Goal: Task Accomplishment & Management: Complete application form

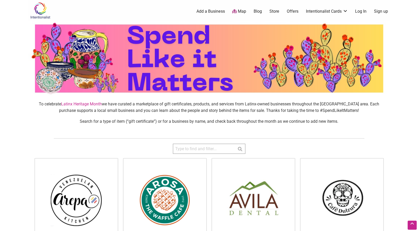
scroll to position [41, 0]
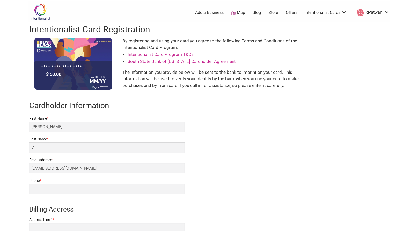
click at [155, 43] on div "By registering and using your card you agree to the following Terms and Conditi…" at bounding box center [212, 64] width 180 height 52
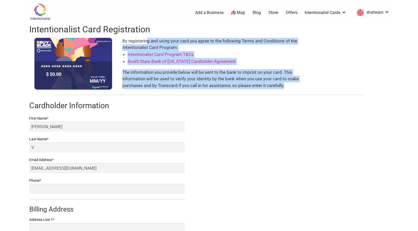
drag, startPoint x: 155, startPoint y: 43, endPoint x: 162, endPoint y: 85, distance: 42.7
click at [162, 85] on div "By registering and using your card you agree to the following Terms and Conditi…" at bounding box center [212, 64] width 180 height 52
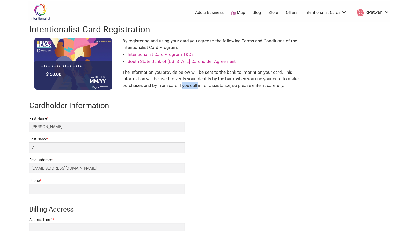
click at [162, 85] on div "By registering and using your card you agree to the following Terms and Conditi…" at bounding box center [212, 64] width 180 height 52
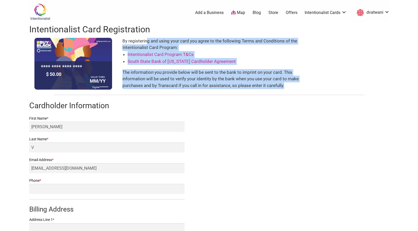
drag, startPoint x: 162, startPoint y: 85, endPoint x: 150, endPoint y: 43, distance: 43.4
click at [151, 43] on div "By registering and using your card you agree to the following Terms and Conditi…" at bounding box center [212, 64] width 180 height 52
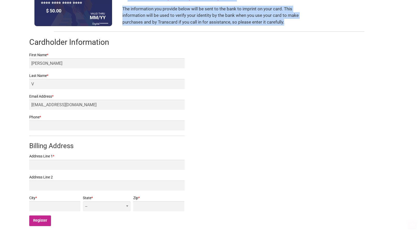
scroll to position [64, 0]
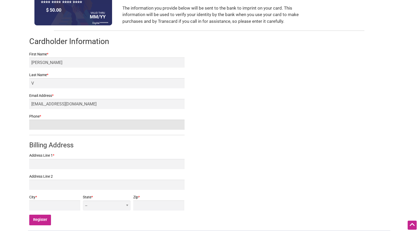
click at [80, 124] on input "Phone *" at bounding box center [106, 125] width 155 height 10
type input "4253815514"
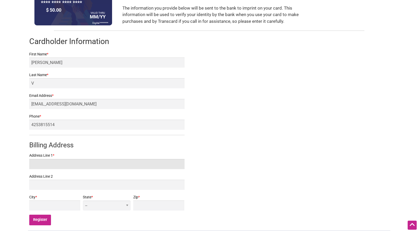
click at [45, 168] on input "Address Line 1 *" at bounding box center [106, 164] width 155 height 10
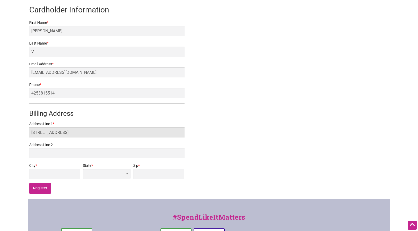
scroll to position [105, 0]
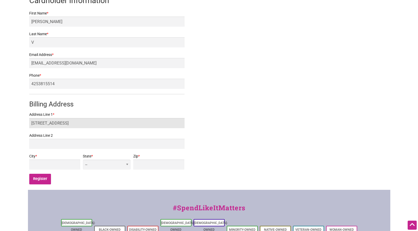
type input "22318 37th AVE SE"
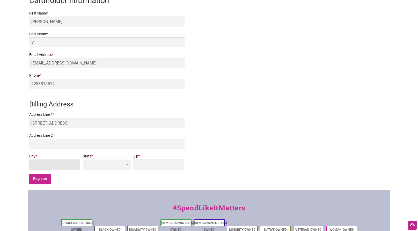
click at [50, 168] on input "City *" at bounding box center [54, 164] width 51 height 10
type input "Bothell"
click at [127, 166] on select "-- AL AK AZ AR CA CO CT DE DC FL GA HI ID IL IN IA KS KY LA ME MD MA MI MN MS M…" at bounding box center [107, 164] width 48 height 10
select select "WA"
click at [119, 159] on select "-- AL AK AZ AR CA CO CT DE DC FL GA HI ID IL IN IA KS KY LA ME MD MA MI MN MS M…" at bounding box center [107, 164] width 48 height 10
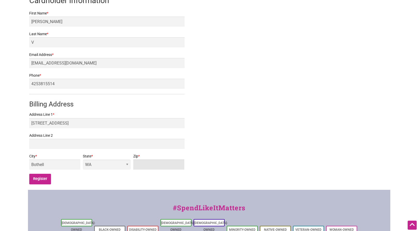
click at [151, 168] on input "Zip *" at bounding box center [158, 164] width 51 height 10
type input "98105"
click at [39, 179] on input "Register" at bounding box center [40, 179] width 22 height 11
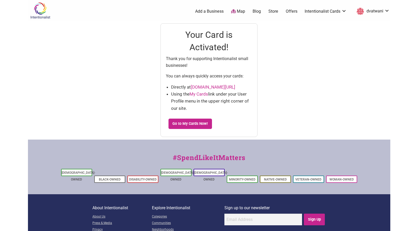
click at [192, 59] on p "Thank you for supporting Intentionalist small businesses!" at bounding box center [209, 61] width 86 height 13
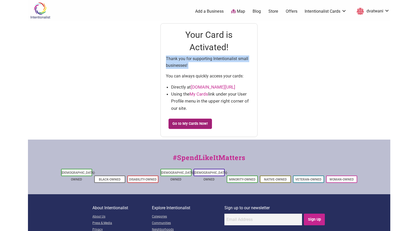
click at [192, 125] on link "Go to My Cards Now!" at bounding box center [190, 124] width 43 height 10
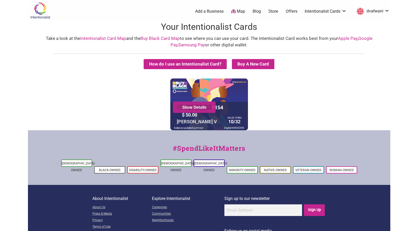
click at [200, 109] on link "Show Details" at bounding box center [194, 107] width 35 height 5
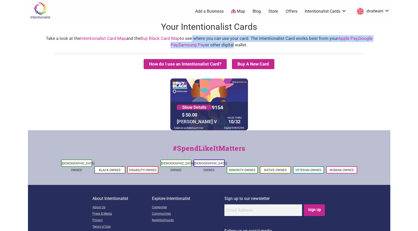
drag, startPoint x: 186, startPoint y: 39, endPoint x: 229, endPoint y: 46, distance: 42.8
click at [229, 46] on div "Take a look at the Intentionalist Card Map and the Buy Black Card Map to see wh…" at bounding box center [209, 41] width 352 height 13
